Goal: Task Accomplishment & Management: Manage account settings

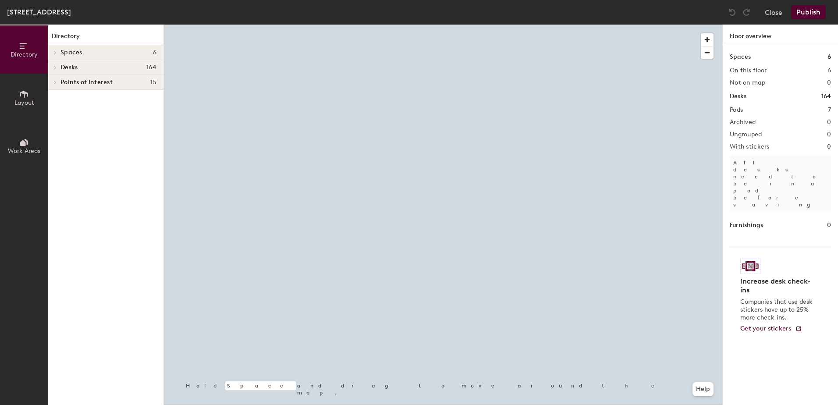
click at [439, 25] on div at bounding box center [443, 25] width 559 height 0
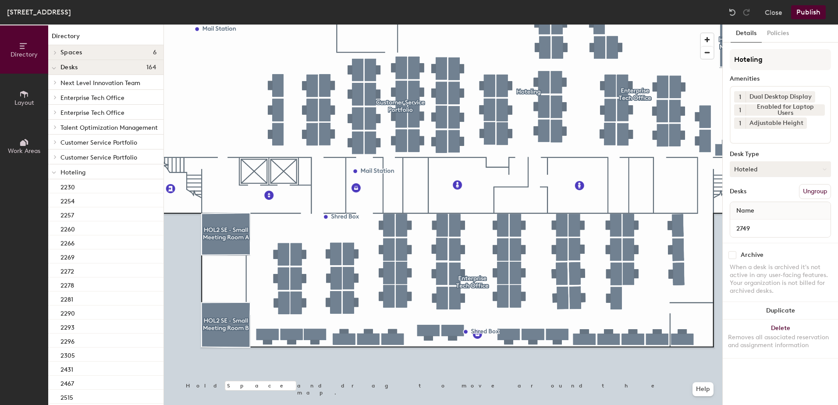
click at [780, 169] on button "Hoteled" at bounding box center [780, 169] width 101 height 16
click at [768, 193] on div "Assigned" at bounding box center [775, 196] width 88 height 13
click at [826, 192] on button "Ungroup" at bounding box center [815, 191] width 32 height 15
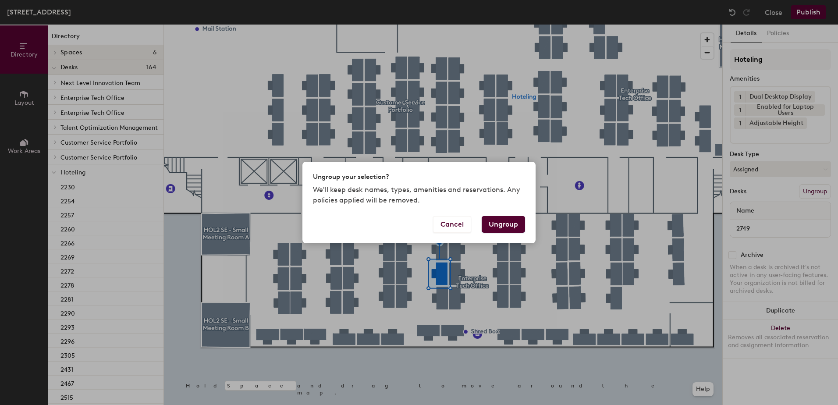
click at [511, 222] on button "Ungroup" at bounding box center [503, 224] width 43 height 17
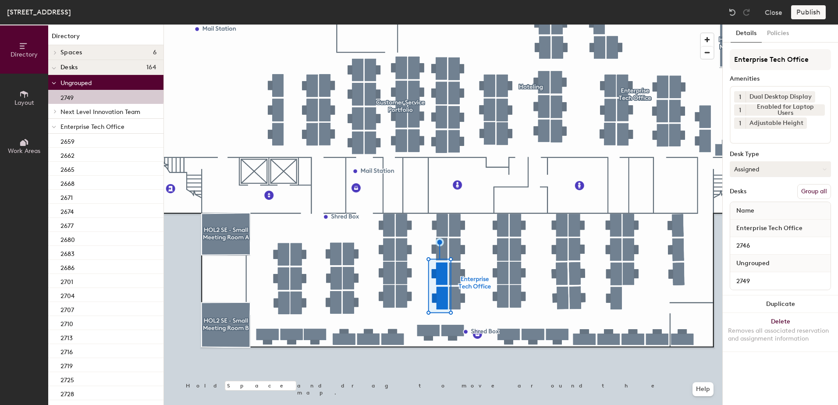
click at [808, 191] on button "Group all" at bounding box center [815, 191] width 34 height 15
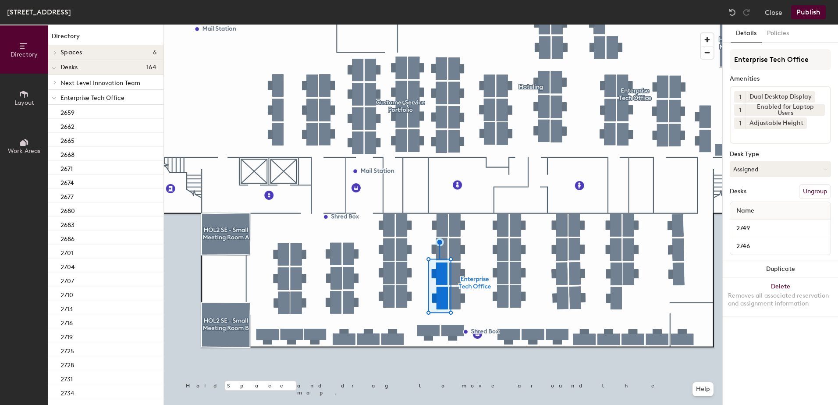
drag, startPoint x: 811, startPoint y: 2, endPoint x: 805, endPoint y: 6, distance: 7.2
click at [811, 1] on div "Holland Street Building, Floor 2 Close Publish" at bounding box center [419, 12] width 838 height 25
click at [803, 15] on button "Publish" at bounding box center [809, 12] width 35 height 14
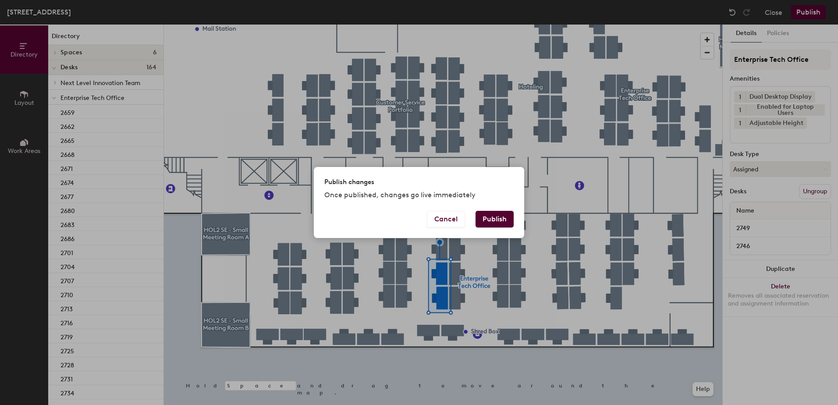
click at [495, 218] on div "Publish changes Once published, changes go live immediately Cancel Publish" at bounding box center [419, 202] width 210 height 71
click at [499, 221] on button "Publish" at bounding box center [495, 219] width 38 height 17
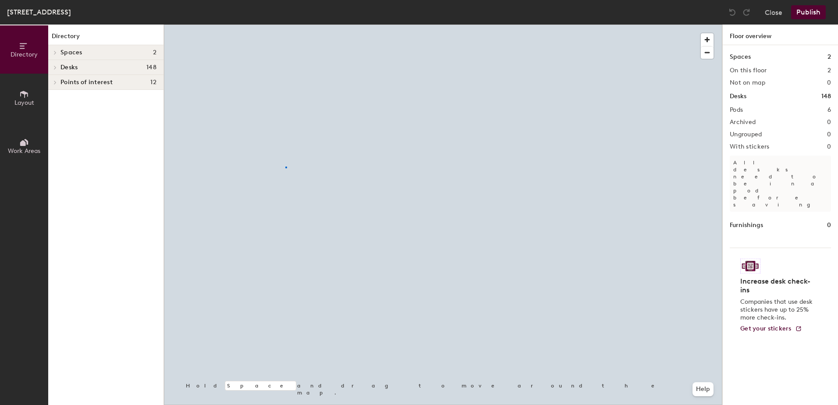
click at [286, 25] on div at bounding box center [443, 25] width 559 height 0
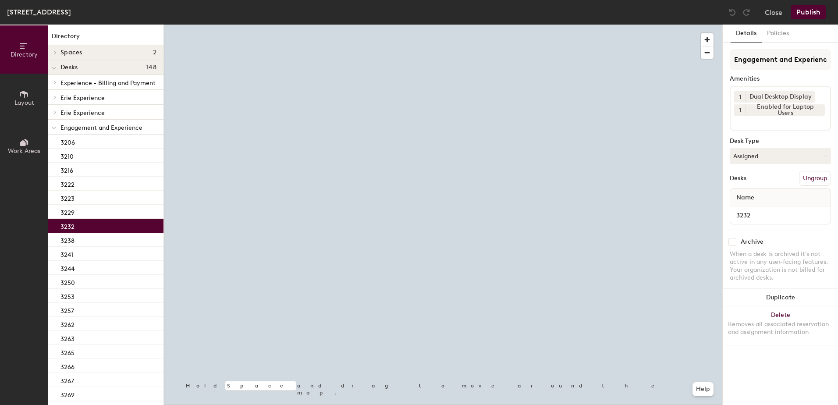
click at [778, 159] on button "Assigned" at bounding box center [780, 156] width 101 height 16
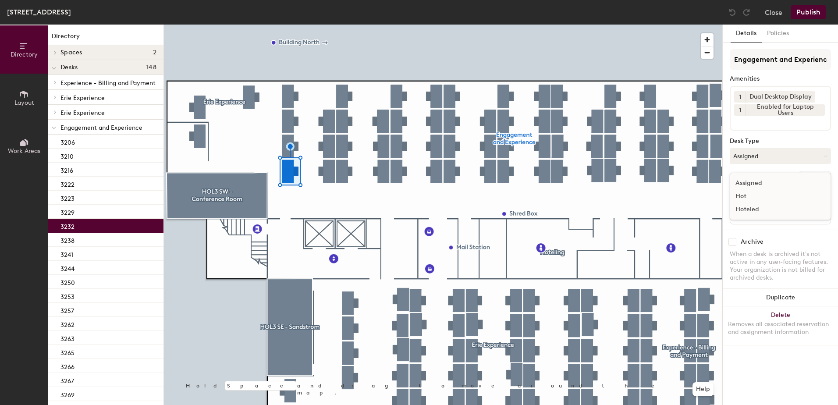
click at [767, 202] on div "Hot" at bounding box center [775, 196] width 88 height 13
drag, startPoint x: 815, startPoint y: 178, endPoint x: 750, endPoint y: 158, distance: 67.7
click at [749, 158] on div "Engagement and Experience Amenities 1 Dual Desktop Display 1 Enabled for Laptop…" at bounding box center [780, 139] width 101 height 181
click at [752, 159] on button "Hot" at bounding box center [780, 156] width 101 height 16
drag, startPoint x: 751, startPoint y: 201, endPoint x: 763, endPoint y: 207, distance: 13.7
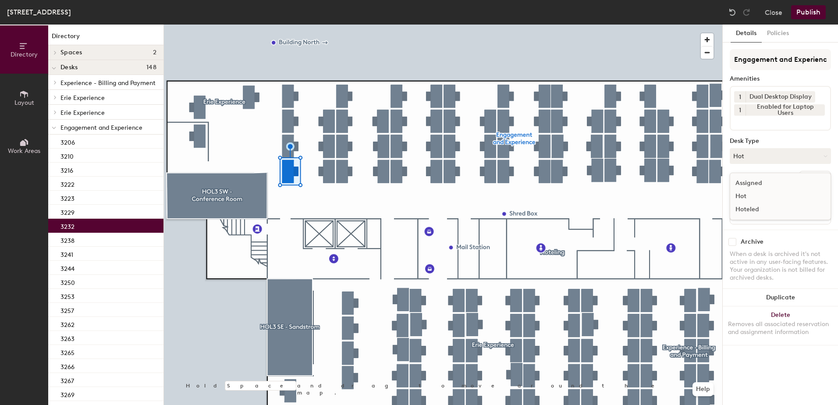
click at [755, 205] on ul "Assigned Hot Hoteled" at bounding box center [775, 196] width 88 height 39
click at [778, 162] on button "Hot" at bounding box center [780, 156] width 101 height 16
click at [780, 204] on div "Hoteled" at bounding box center [775, 209] width 88 height 13
click at [806, 183] on button "Ungroup" at bounding box center [815, 178] width 32 height 15
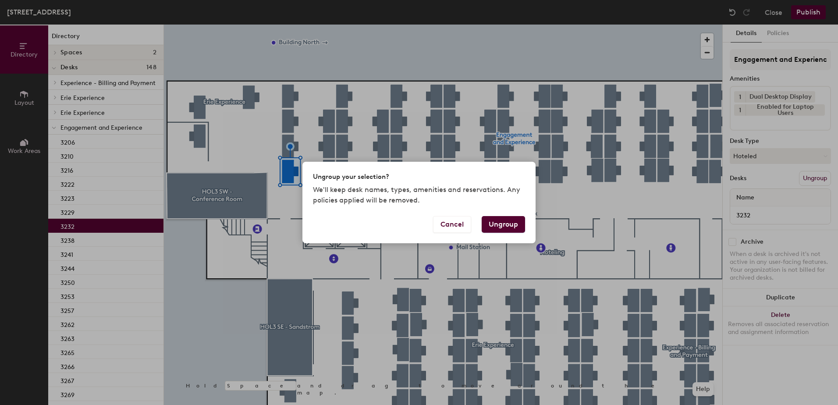
click at [498, 223] on button "Ungroup" at bounding box center [503, 224] width 43 height 17
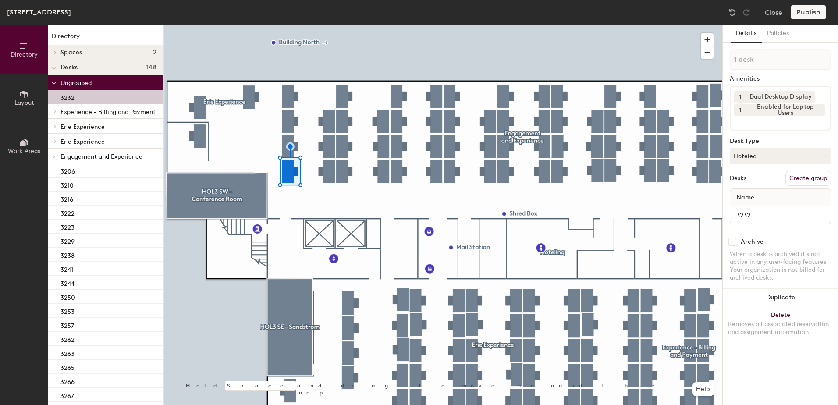
drag, startPoint x: 55, startPoint y: 159, endPoint x: 52, endPoint y: 175, distance: 16.9
click at [55, 160] on span at bounding box center [54, 156] width 4 height 7
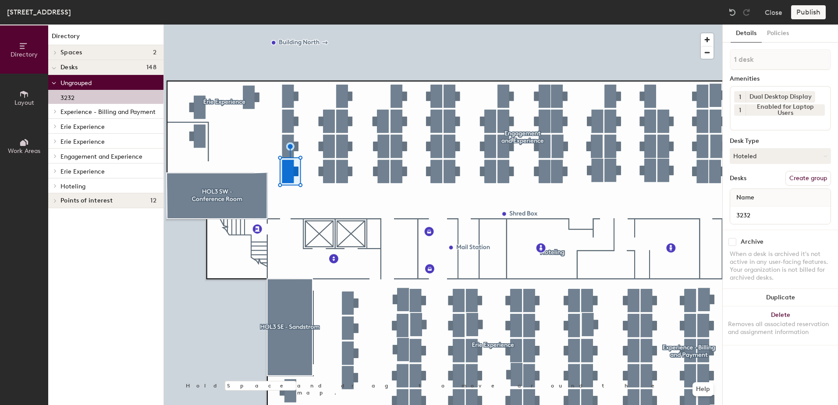
click at [55, 185] on icon at bounding box center [55, 186] width 2 height 4
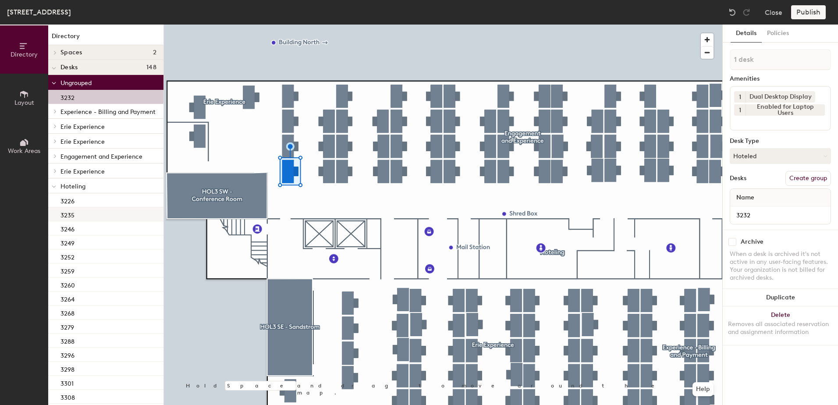
click at [105, 215] on div "3235" at bounding box center [105, 214] width 115 height 14
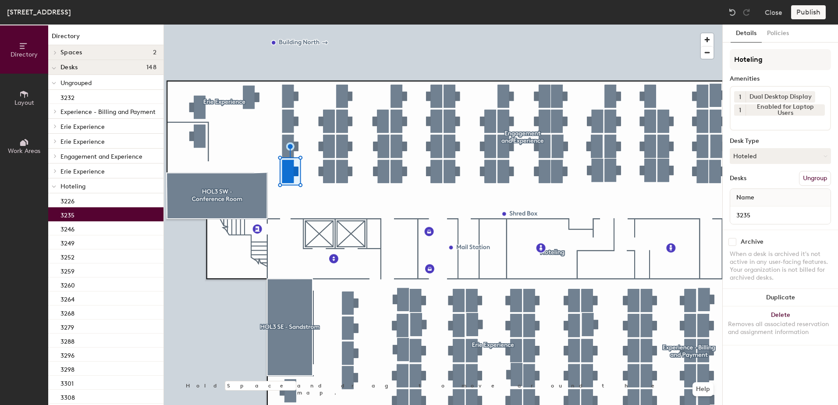
click at [289, 25] on div at bounding box center [443, 25] width 559 height 0
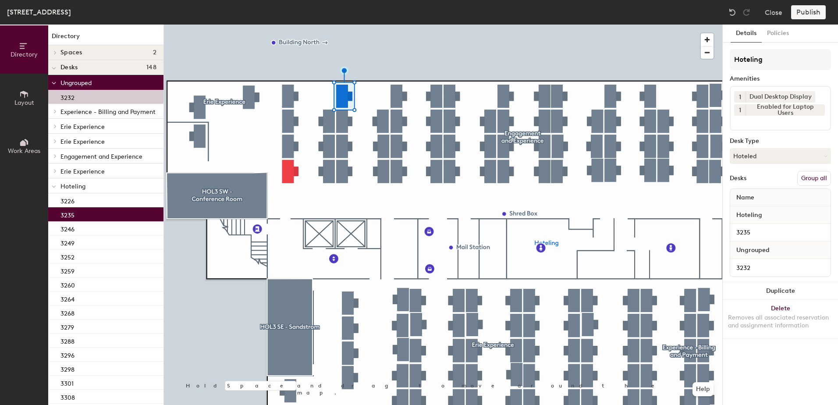
click at [815, 179] on button "Group all" at bounding box center [815, 178] width 34 height 15
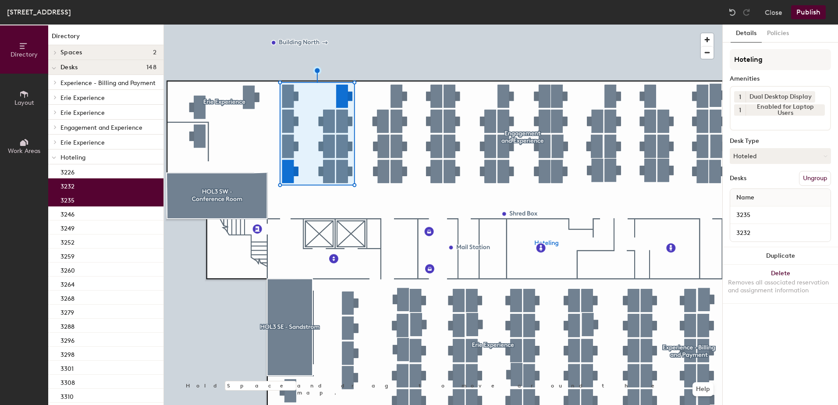
click at [811, 13] on button "Publish" at bounding box center [809, 12] width 35 height 14
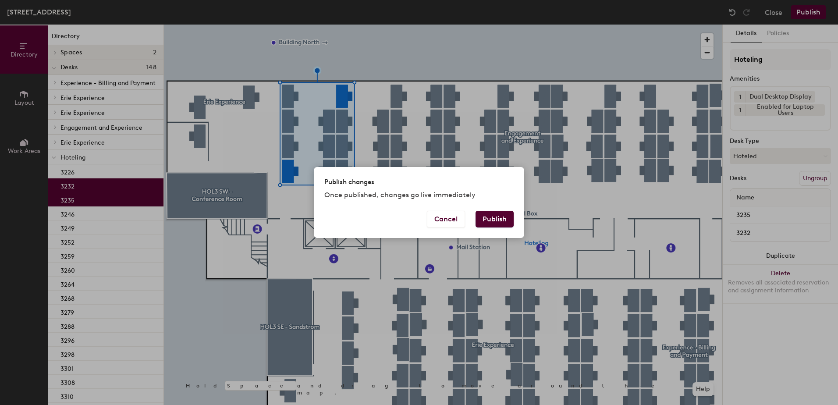
click at [486, 215] on button "Publish" at bounding box center [495, 219] width 38 height 17
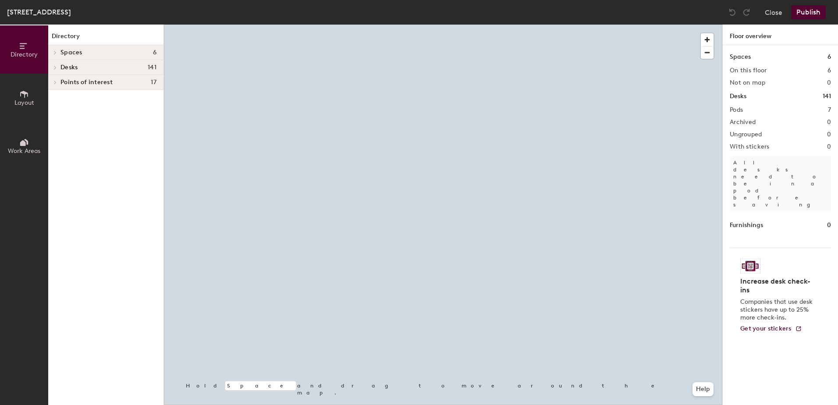
click at [533, 25] on div at bounding box center [443, 25] width 559 height 0
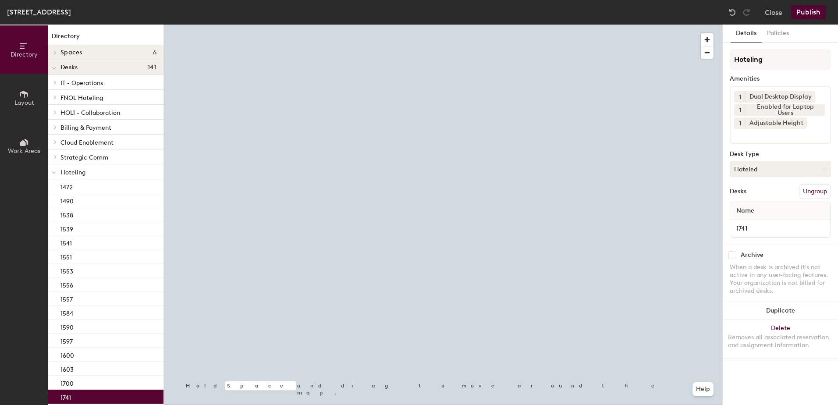
click at [759, 167] on button "Hoteled" at bounding box center [780, 169] width 101 height 16
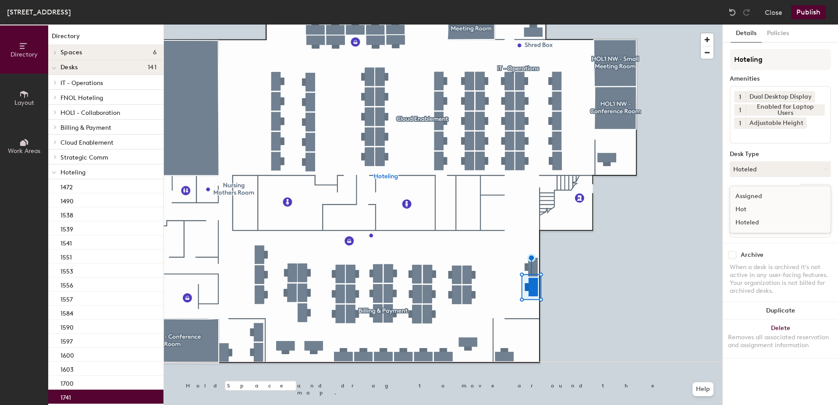
drag, startPoint x: 760, startPoint y: 185, endPoint x: 811, endPoint y: 191, distance: 51.7
click at [759, 192] on div "Assigned" at bounding box center [775, 196] width 88 height 13
click at [818, 193] on button "Ungroup" at bounding box center [815, 191] width 32 height 15
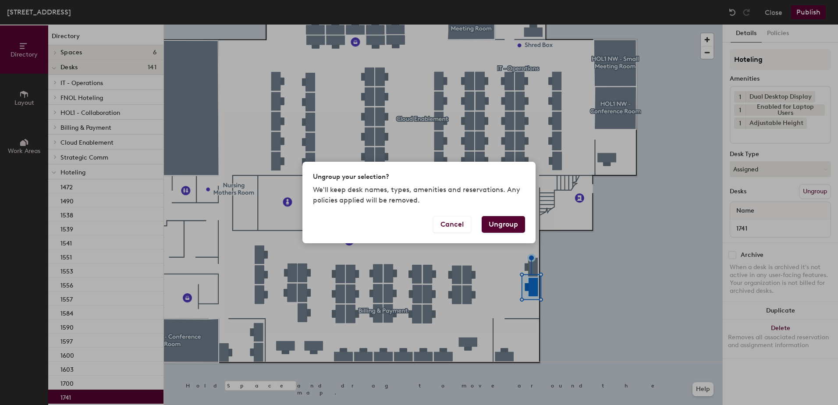
click at [511, 222] on button "Ungroup" at bounding box center [503, 224] width 43 height 17
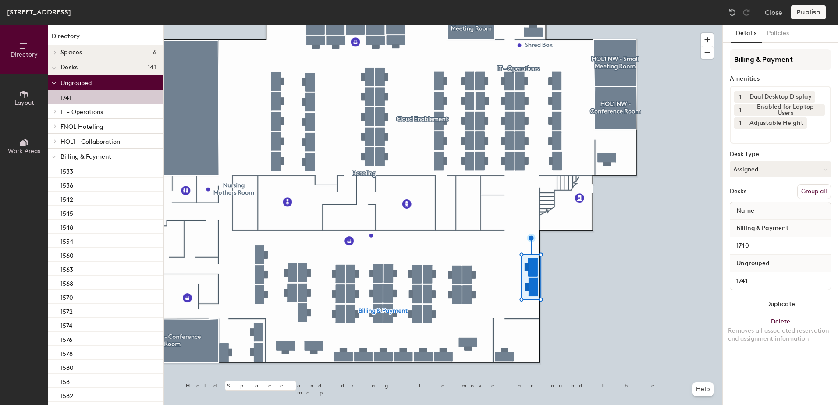
drag, startPoint x: 803, startPoint y: 188, endPoint x: 818, endPoint y: 130, distance: 59.8
click at [803, 188] on button "Group all" at bounding box center [815, 191] width 34 height 15
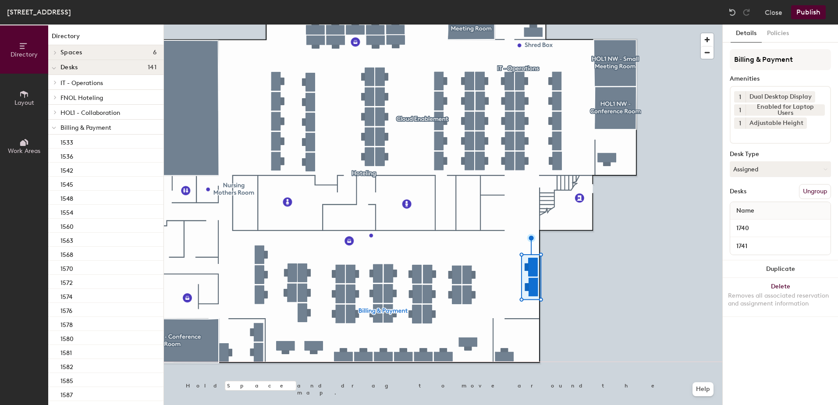
click at [818, 9] on button "Publish" at bounding box center [809, 12] width 35 height 14
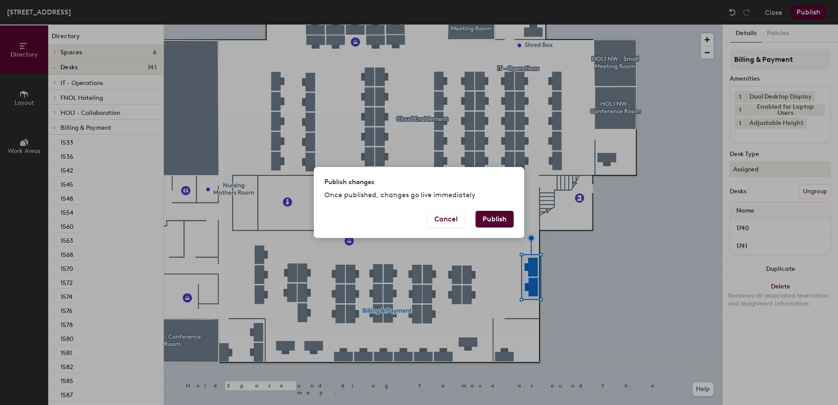
click at [498, 219] on button "Publish" at bounding box center [495, 219] width 38 height 17
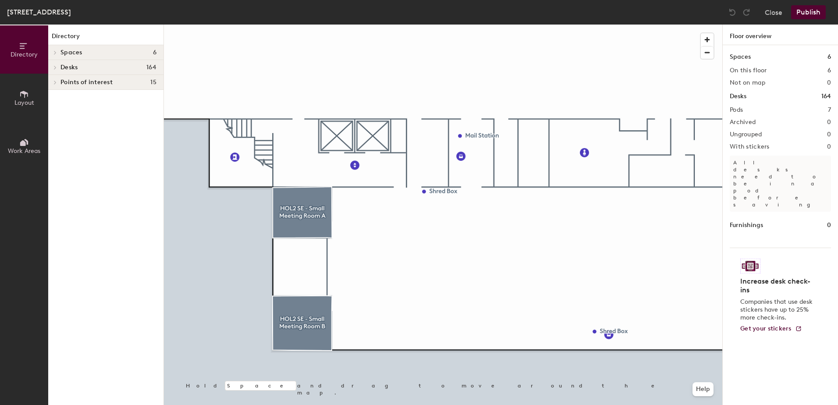
click at [390, 25] on div at bounding box center [443, 25] width 559 height 0
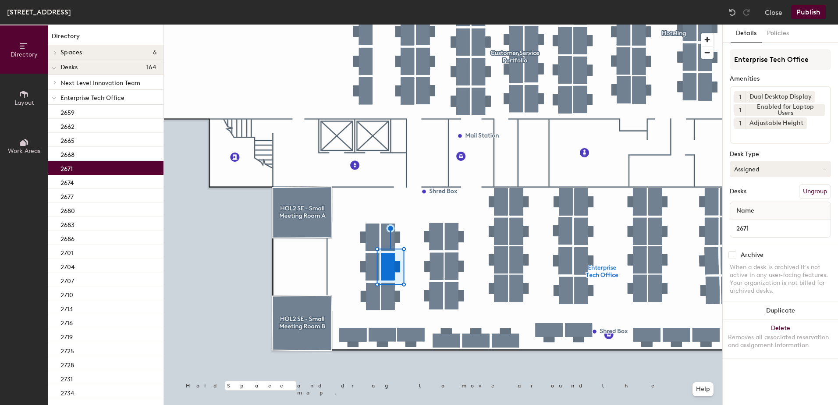
click at [757, 168] on button "Assigned" at bounding box center [780, 169] width 101 height 16
click at [754, 221] on div "Hoteled" at bounding box center [775, 222] width 88 height 13
click at [817, 193] on button "Ungroup" at bounding box center [815, 191] width 32 height 15
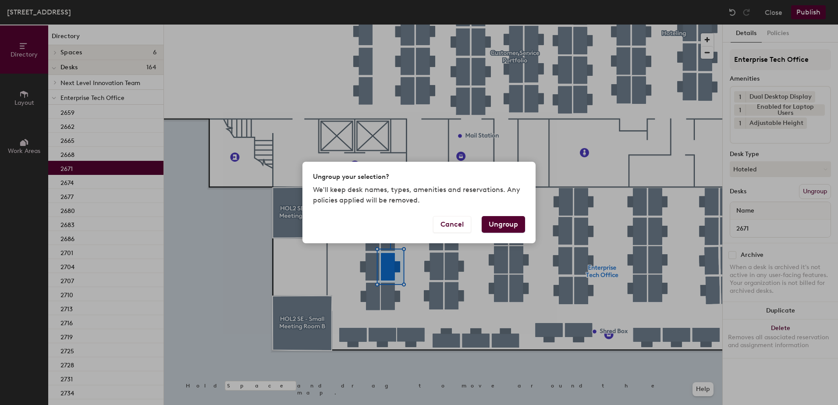
click at [507, 221] on button "Ungroup" at bounding box center [503, 224] width 43 height 17
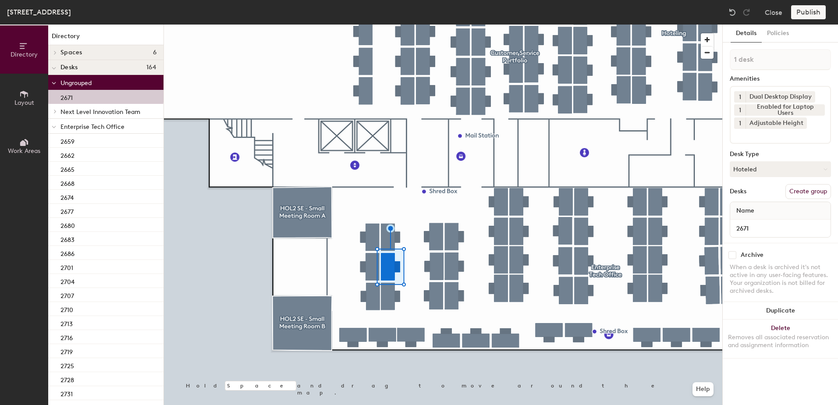
click at [54, 130] on span at bounding box center [54, 126] width 4 height 7
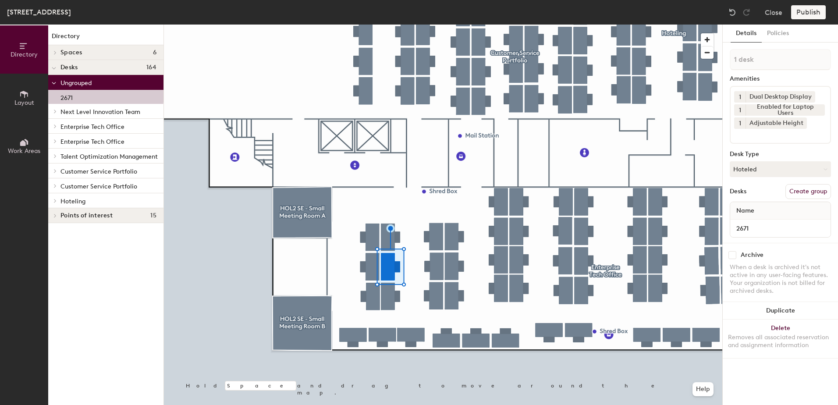
click at [56, 203] on div at bounding box center [53, 200] width 11 height 14
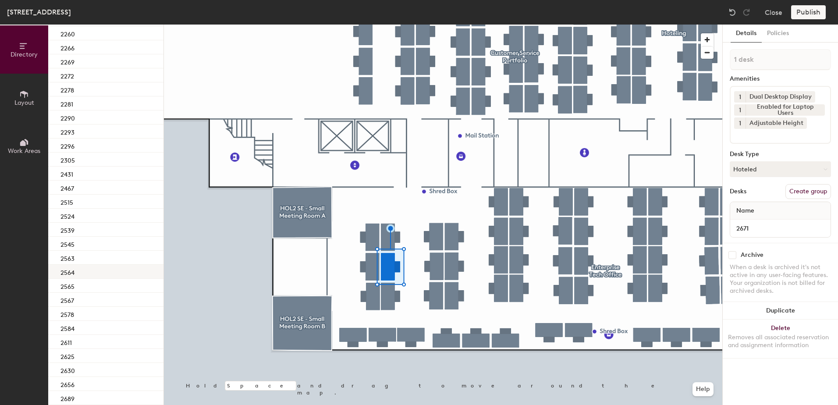
scroll to position [263, 0]
click at [114, 355] on div "2689" at bounding box center [105, 359] width 115 height 14
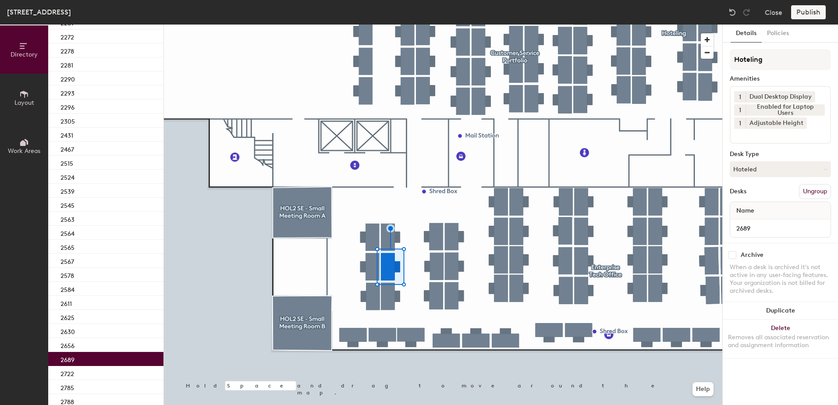
click at [385, 25] on div at bounding box center [443, 25] width 559 height 0
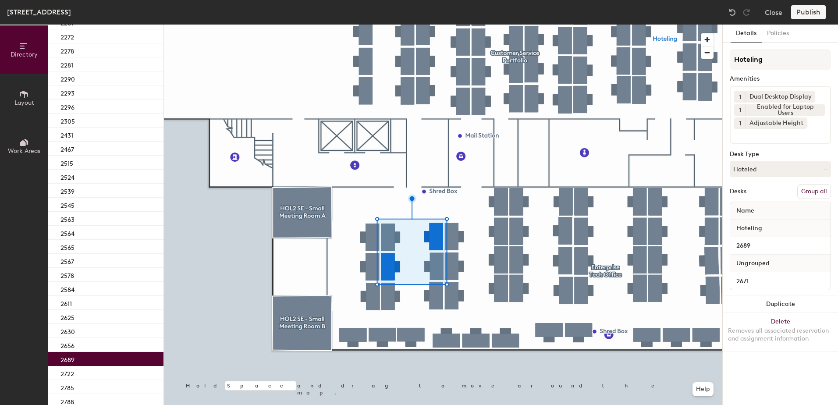
click at [810, 189] on button "Group all" at bounding box center [815, 191] width 34 height 15
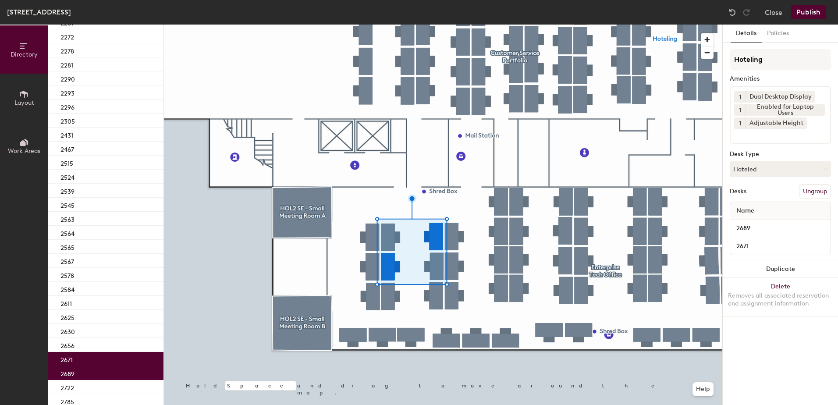
click at [804, 12] on button "Publish" at bounding box center [809, 12] width 35 height 14
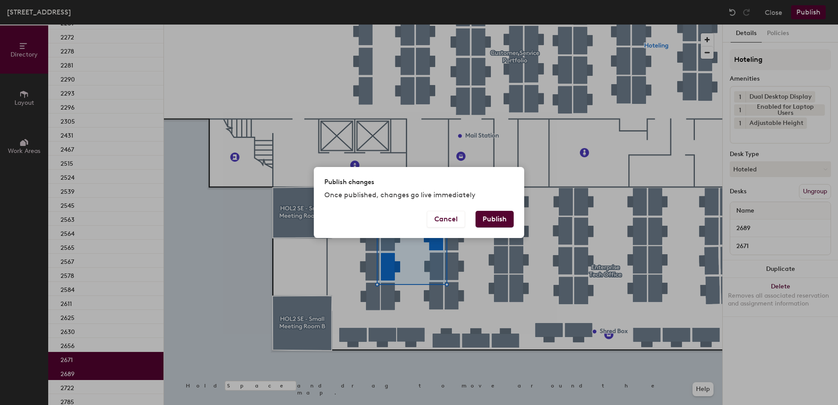
click at [517, 216] on div "Cancel Publish" at bounding box center [419, 224] width 210 height 27
drag, startPoint x: 508, startPoint y: 216, endPoint x: 477, endPoint y: 232, distance: 35.1
click at [503, 219] on button "Publish" at bounding box center [495, 219] width 38 height 17
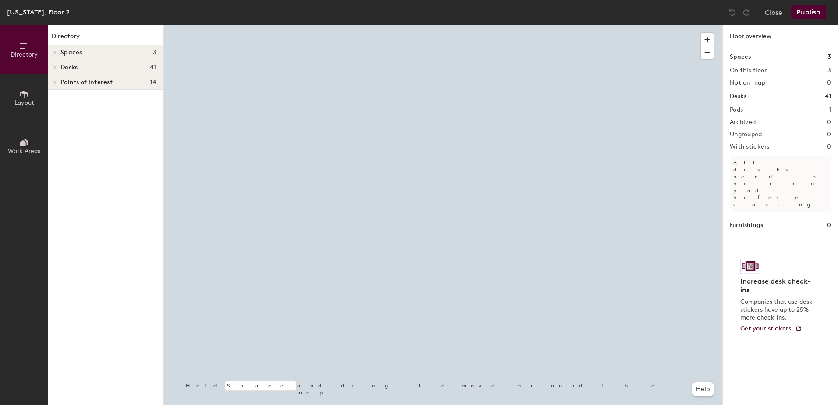
click at [575, 25] on div at bounding box center [443, 25] width 559 height 0
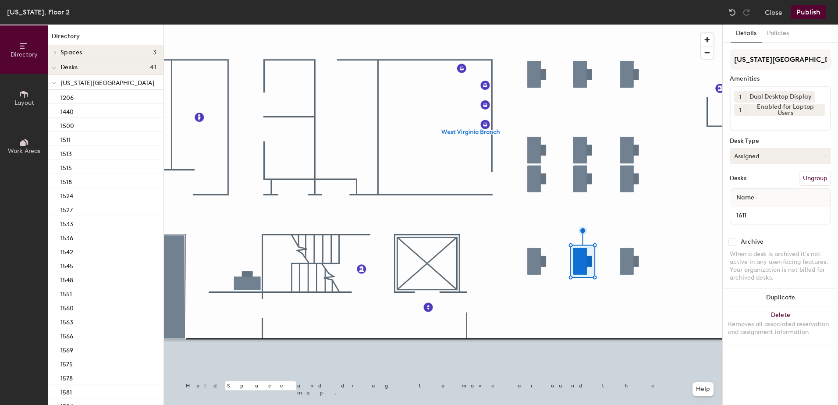
click at [770, 153] on button "Assigned" at bounding box center [780, 156] width 101 height 16
click at [759, 210] on div "Hoteled" at bounding box center [775, 209] width 88 height 13
click at [811, 13] on button "Publish" at bounding box center [809, 12] width 35 height 14
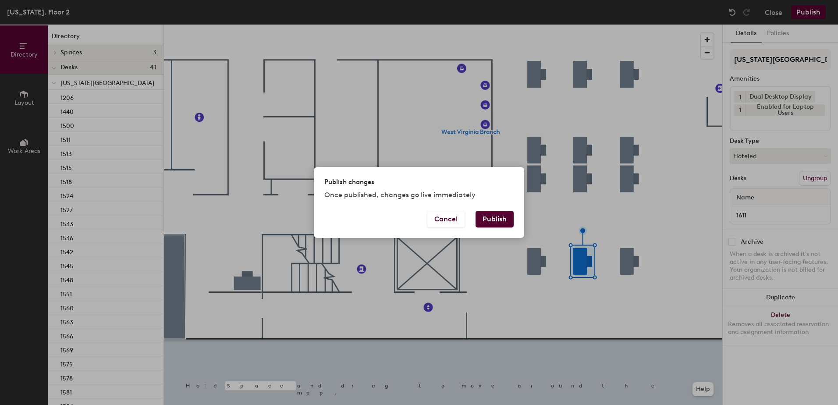
drag, startPoint x: 492, startPoint y: 214, endPoint x: 489, endPoint y: 220, distance: 6.1
click at [493, 215] on button "Publish" at bounding box center [495, 219] width 38 height 17
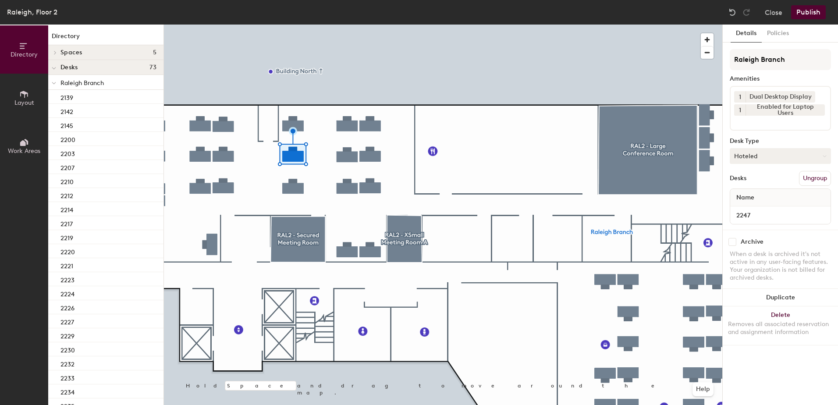
click at [760, 159] on button "Hoteled" at bounding box center [780, 156] width 101 height 16
click at [758, 181] on div "Assigned" at bounding box center [775, 183] width 88 height 13
click at [821, 179] on button "Ungroup" at bounding box center [815, 178] width 32 height 15
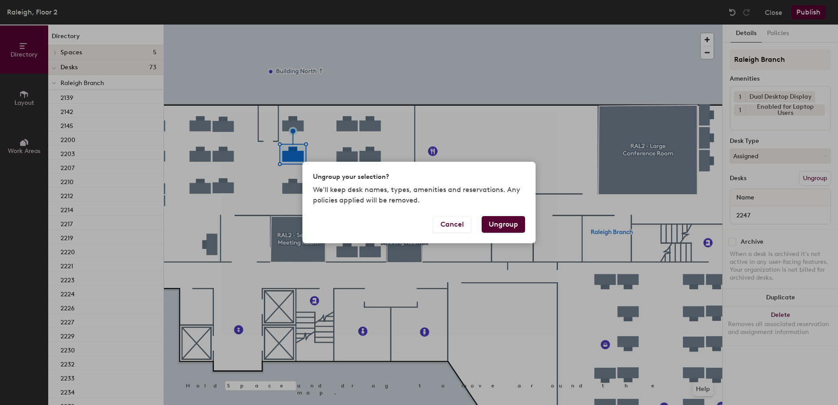
click at [504, 223] on button "Ungroup" at bounding box center [503, 224] width 43 height 17
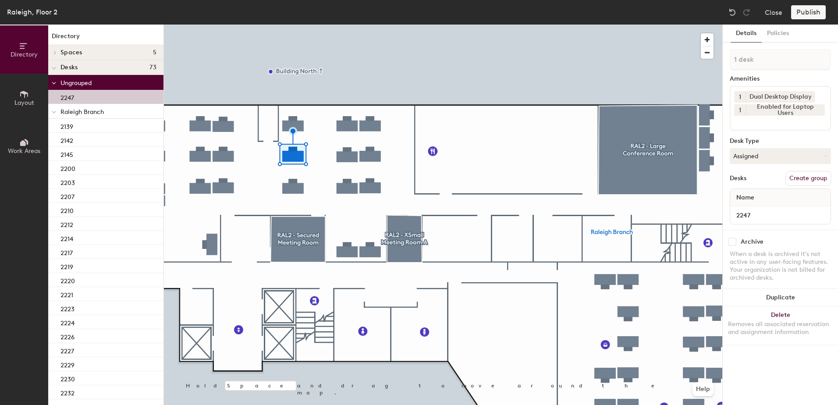
click at [296, 25] on div at bounding box center [443, 25] width 559 height 0
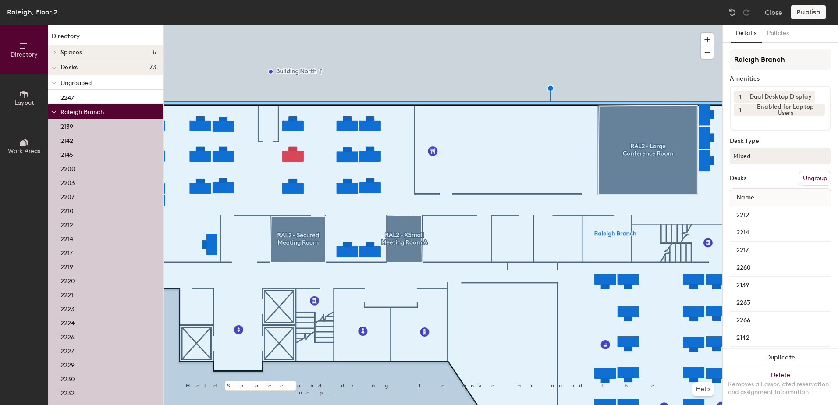
click at [458, 25] on div at bounding box center [443, 25] width 559 height 0
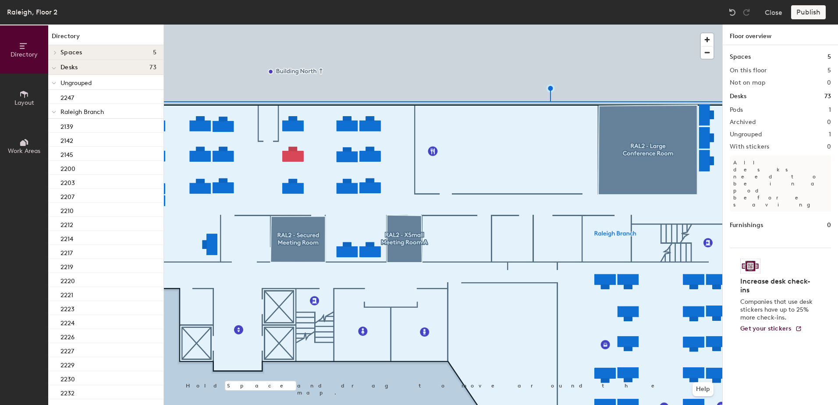
click at [295, 25] on div at bounding box center [443, 25] width 559 height 0
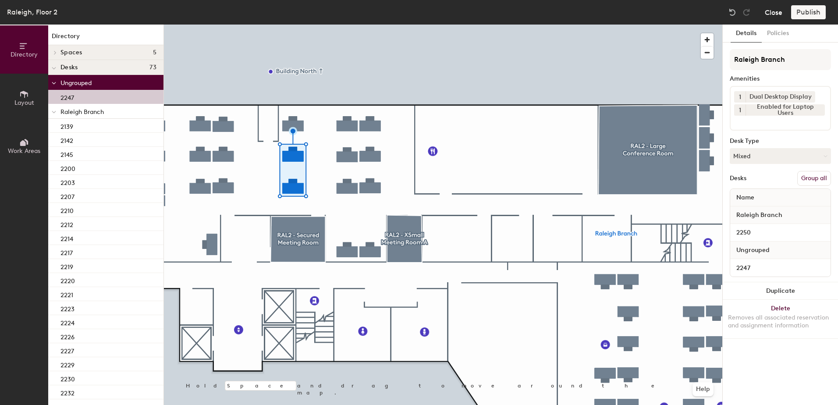
click at [777, 17] on button "Close" at bounding box center [774, 12] width 18 height 14
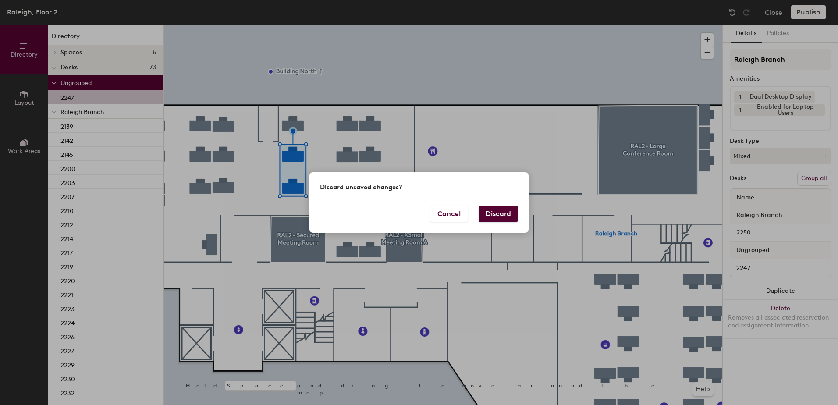
drag, startPoint x: 516, startPoint y: 214, endPoint x: 510, endPoint y: 215, distance: 5.7
click at [511, 214] on button "Discard" at bounding box center [498, 214] width 39 height 17
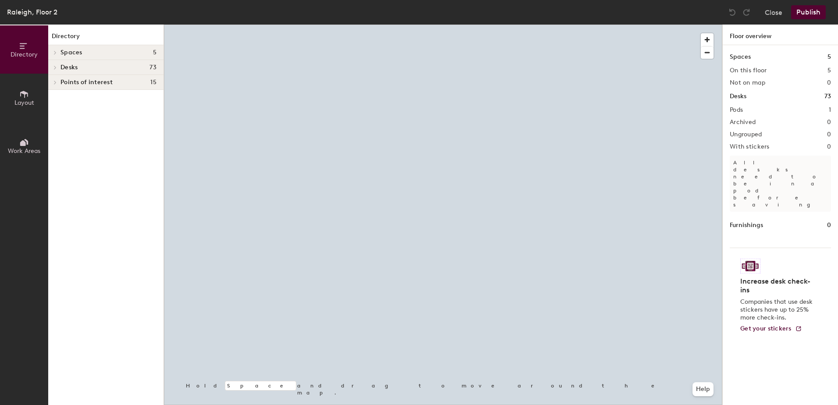
click at [296, 25] on div at bounding box center [443, 25] width 559 height 0
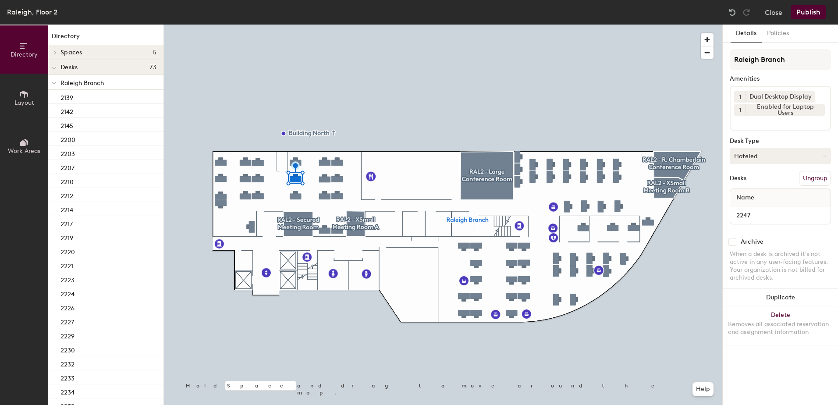
click at [744, 160] on button "Hoteled" at bounding box center [780, 156] width 101 height 16
click at [755, 183] on div "Assigned" at bounding box center [775, 183] width 88 height 13
click at [815, 179] on button "Ungroup" at bounding box center [815, 178] width 32 height 15
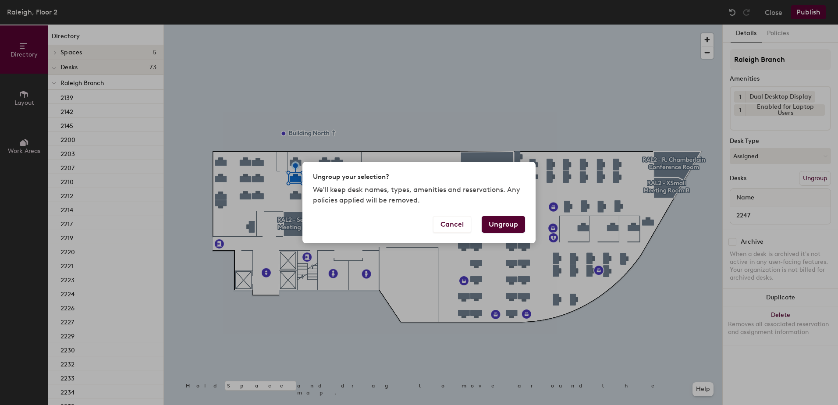
click at [496, 224] on button "Ungroup" at bounding box center [503, 224] width 43 height 17
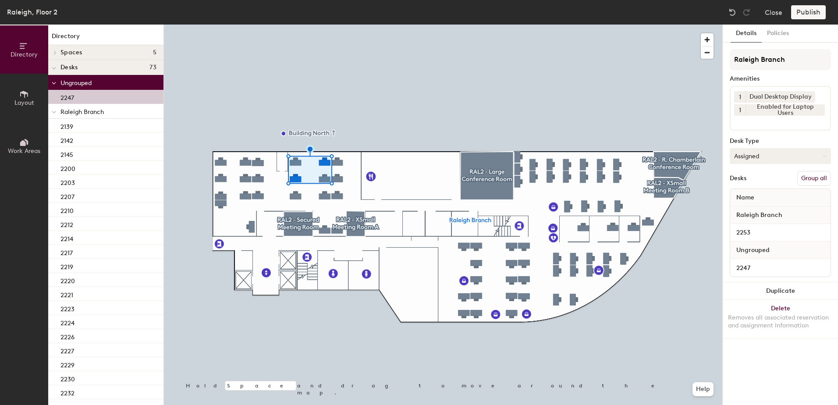
drag, startPoint x: 806, startPoint y: 179, endPoint x: 807, endPoint y: 164, distance: 15.4
click at [806, 178] on button "Group all" at bounding box center [815, 178] width 34 height 15
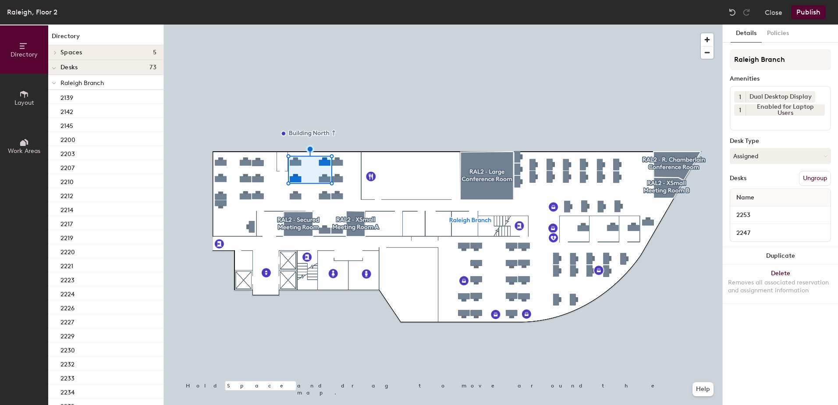
click at [809, 14] on button "Publish" at bounding box center [809, 12] width 35 height 14
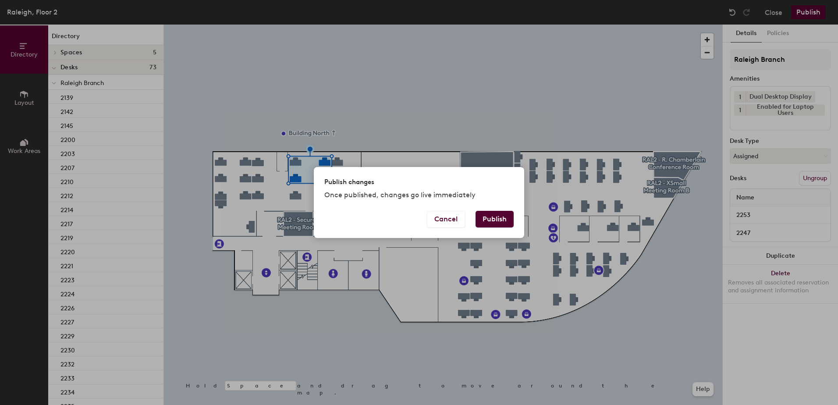
click at [490, 216] on button "Publish" at bounding box center [495, 219] width 38 height 17
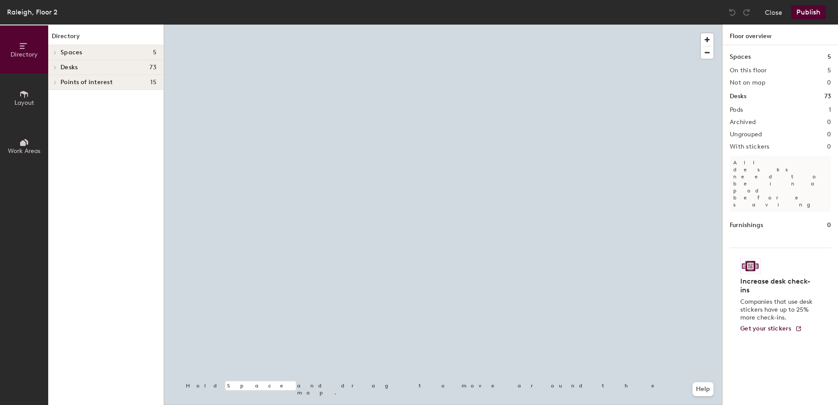
click at [539, 25] on div at bounding box center [443, 25] width 559 height 0
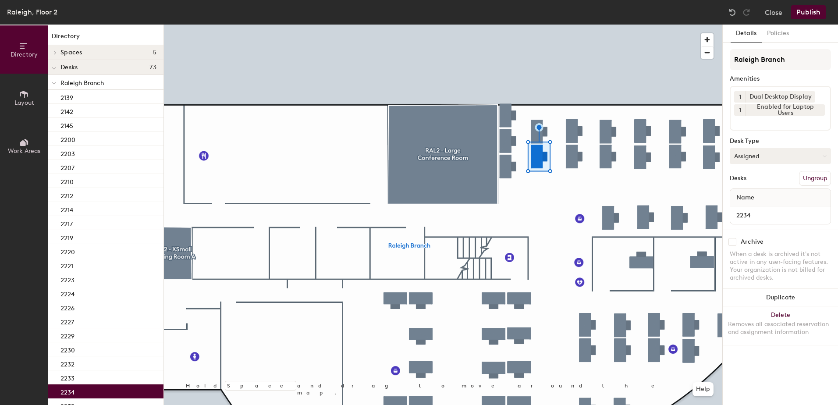
click at [796, 157] on button "Assigned" at bounding box center [780, 156] width 101 height 16
click at [763, 210] on div "Hoteled" at bounding box center [775, 209] width 88 height 13
click at [811, 11] on button "Publish" at bounding box center [809, 12] width 35 height 14
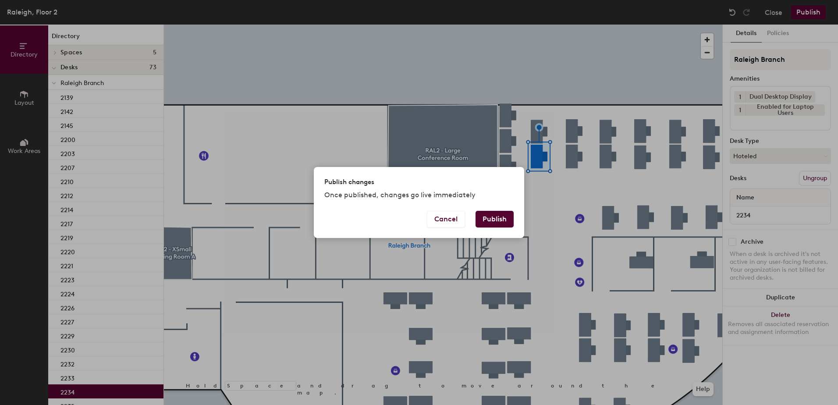
click at [494, 221] on button "Publish" at bounding box center [495, 219] width 38 height 17
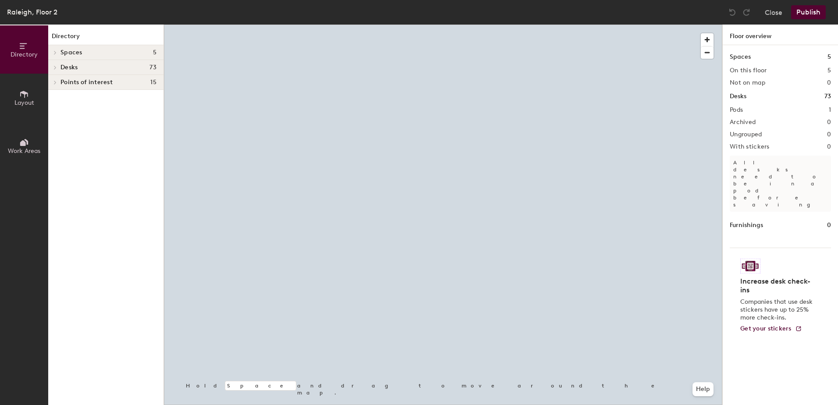
click at [559, 25] on div at bounding box center [443, 25] width 559 height 0
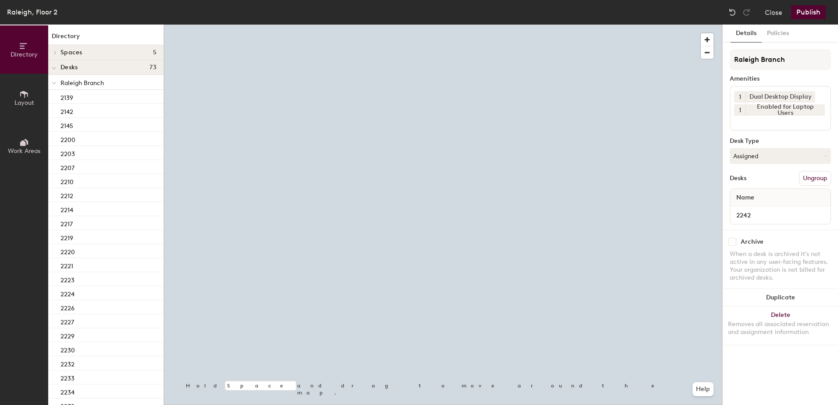
click at [760, 160] on button "Assigned" at bounding box center [780, 156] width 101 height 16
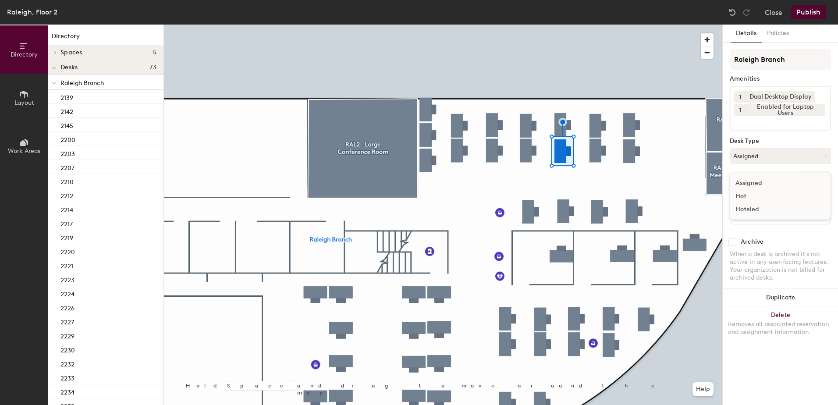
click at [750, 209] on div "Hoteled" at bounding box center [775, 209] width 88 height 13
click at [811, 10] on button "Publish" at bounding box center [809, 12] width 35 height 14
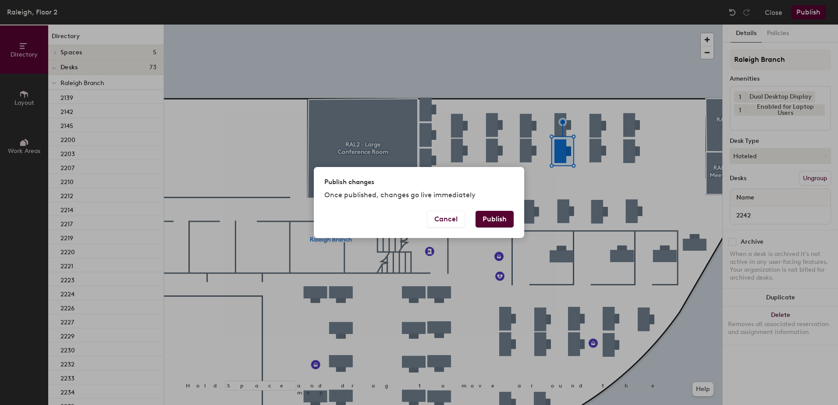
click at [500, 220] on button "Publish" at bounding box center [495, 219] width 38 height 17
